Goal: Task Accomplishment & Management: Use online tool/utility

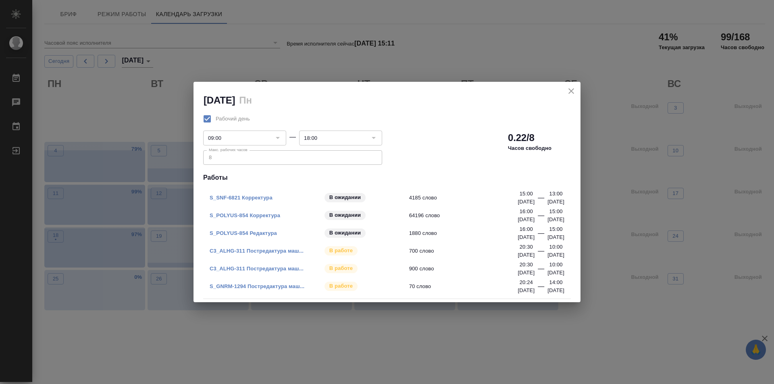
drag, startPoint x: 264, startPoint y: 197, endPoint x: 239, endPoint y: 213, distance: 29.5
click at [239, 213] on link "S_POLYUS-854 Корректура" at bounding box center [245, 215] width 71 height 6
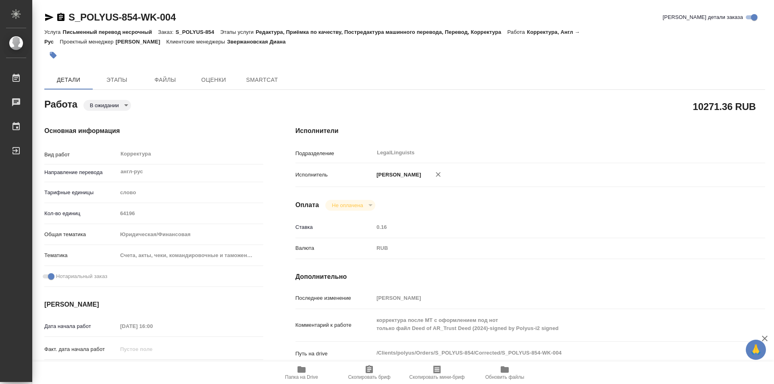
type textarea "x"
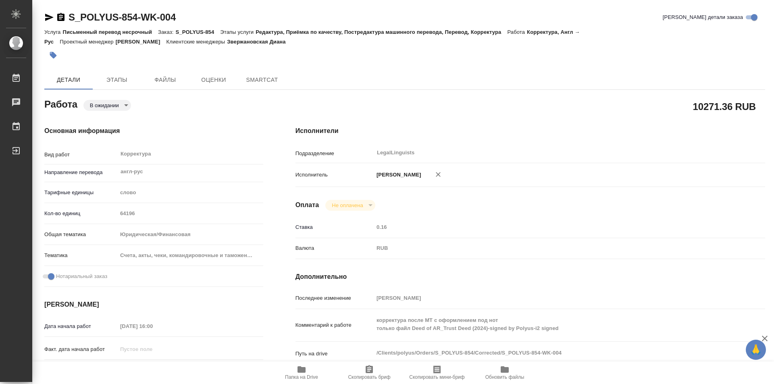
type textarea "x"
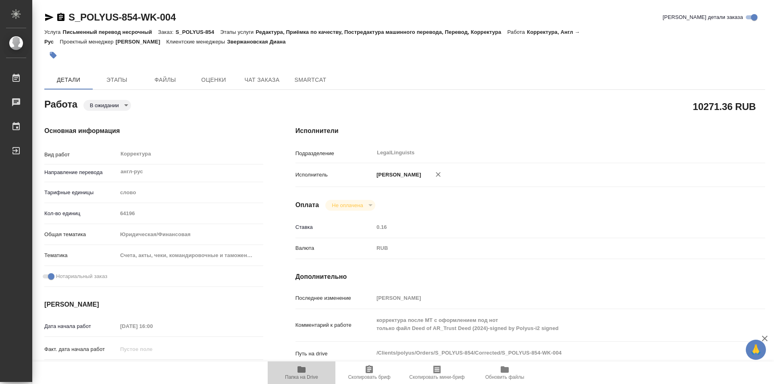
click at [298, 367] on icon "button" at bounding box center [301, 369] width 8 height 6
type textarea "x"
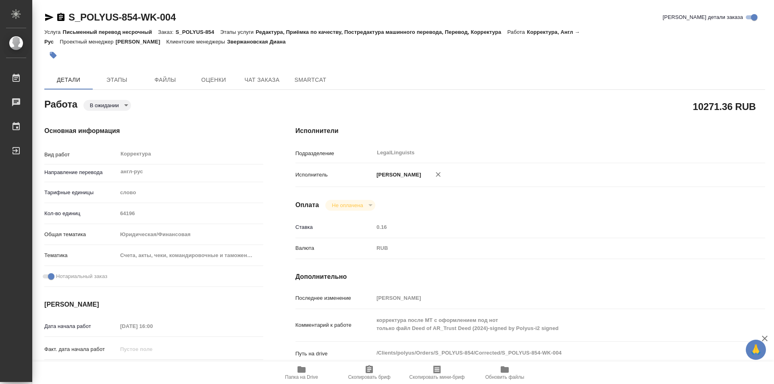
type textarea "x"
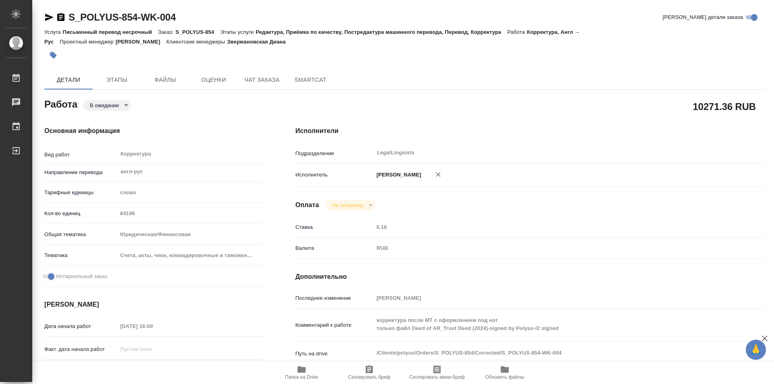
type textarea "x"
click at [303, 371] on icon "button" at bounding box center [301, 369] width 8 height 6
click at [59, 16] on icon "button" at bounding box center [60, 17] width 7 height 8
click at [300, 374] on span "Папка на Drive" at bounding box center [301, 377] width 33 height 6
